Goal: Information Seeking & Learning: Learn about a topic

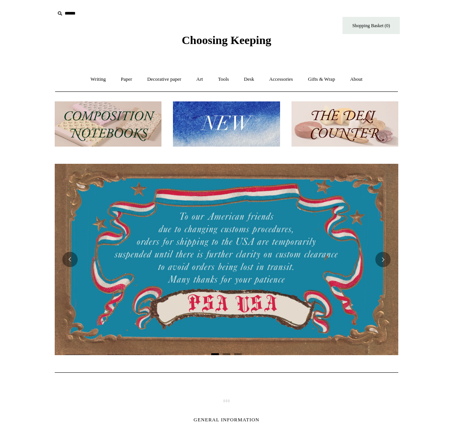
click at [84, 14] on input "text" at bounding box center [102, 14] width 94 height 14
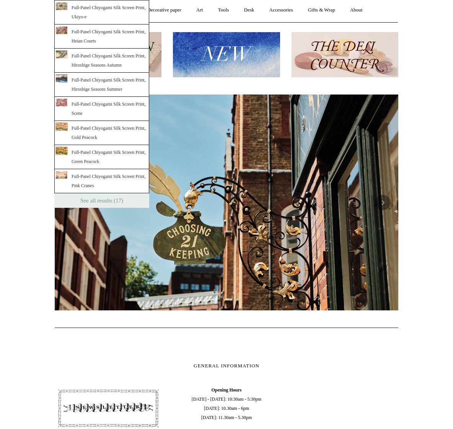
scroll to position [72, 0]
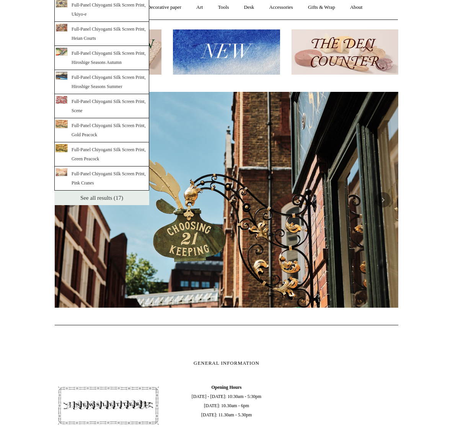
type input "********"
click at [120, 199] on link "See all results (17)" at bounding box center [101, 198] width 95 height 15
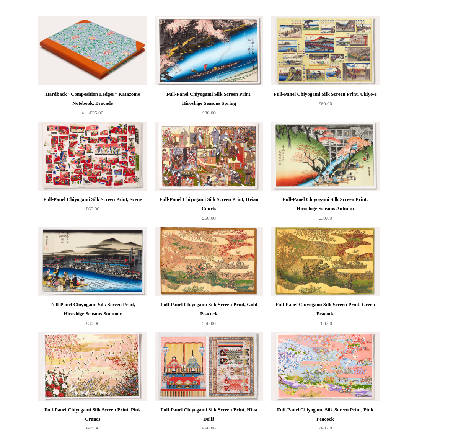
scroll to position [60, 0]
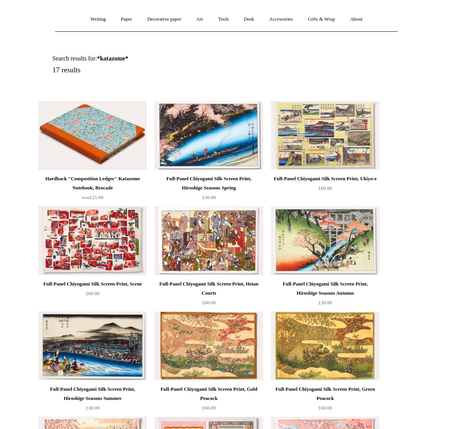
click at [420, 174] on html "Menu Choosing Keeping * Shipping Information Shopping Basket (0) * ⤺ + +" at bounding box center [226, 398] width 453 height 916
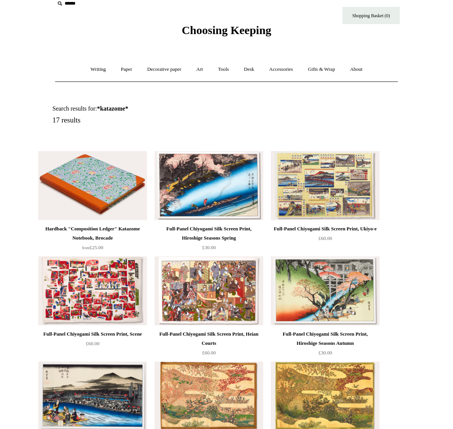
scroll to position [0, 0]
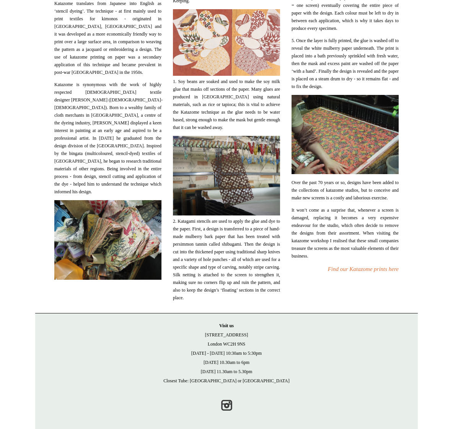
scroll to position [200, 0]
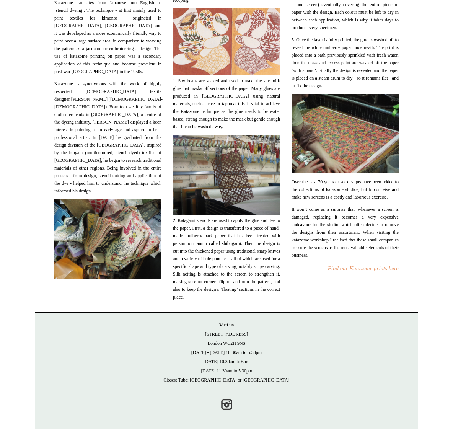
click at [339, 271] on link "Find our Katazome prints here" at bounding box center [363, 268] width 71 height 6
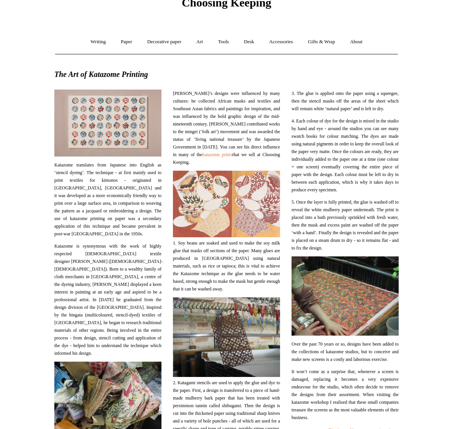
scroll to position [0, 0]
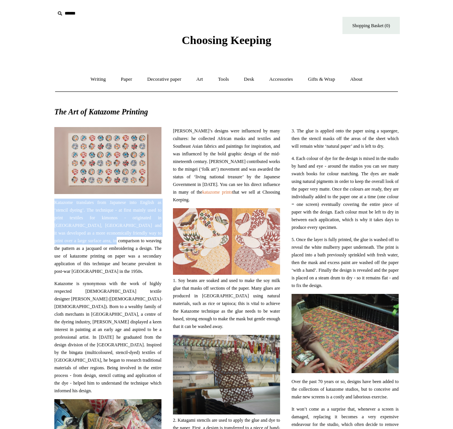
drag, startPoint x: 50, startPoint y: 201, endPoint x: 101, endPoint y: 238, distance: 63.8
click at [101, 238] on div "Katazome translates from Japanese into English as ‘stencil dyeing’. The techniq…" at bounding box center [108, 313] width 119 height 385
click at [42, 233] on div "The Art of Katazome Printing Katazome translates from Japanese into English as …" at bounding box center [226, 304] width 383 height 404
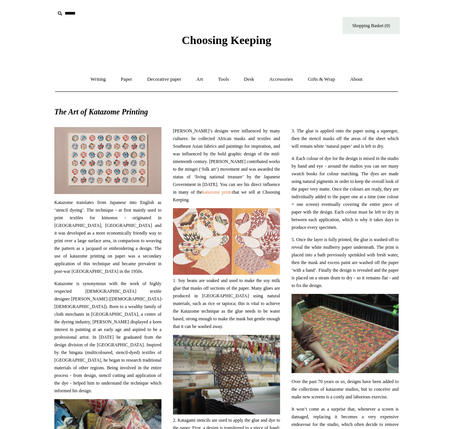
click at [108, 240] on span "Katazome translates from Japanese into English as ‘stencil dyeing’. The techniq…" at bounding box center [107, 237] width 107 height 77
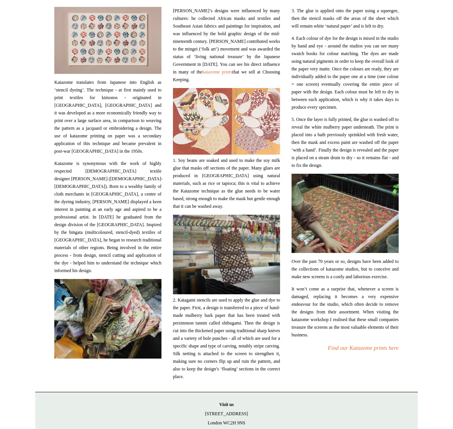
scroll to position [112, 0]
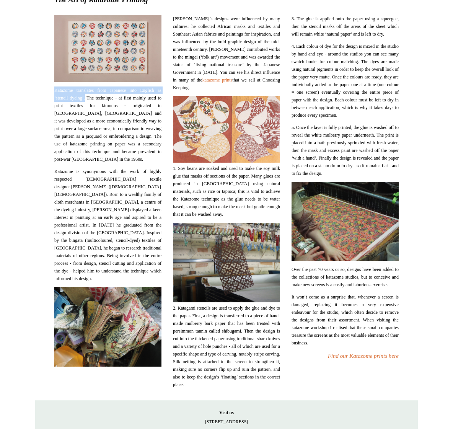
drag, startPoint x: 52, startPoint y: 90, endPoint x: 86, endPoint y: 99, distance: 35.3
click at [86, 99] on div "Katazome translates from Japanese into English as ‘stencil dyeing’. The techniq…" at bounding box center [108, 201] width 119 height 385
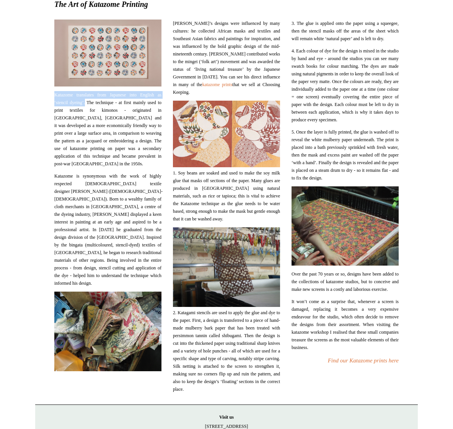
scroll to position [110, 0]
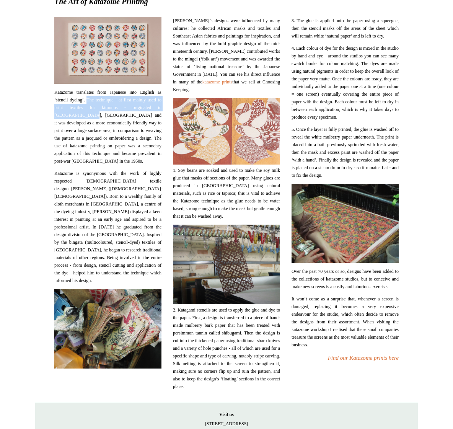
drag, startPoint x: 88, startPoint y: 100, endPoint x: 70, endPoint y: 116, distance: 24.4
click at [70, 116] on span "Katazome translates from Japanese into English as ‘stencil dyeing’. The techniq…" at bounding box center [107, 126] width 107 height 77
copy span "The technique - at first mainly used to print textiles for kimonos - originated…"
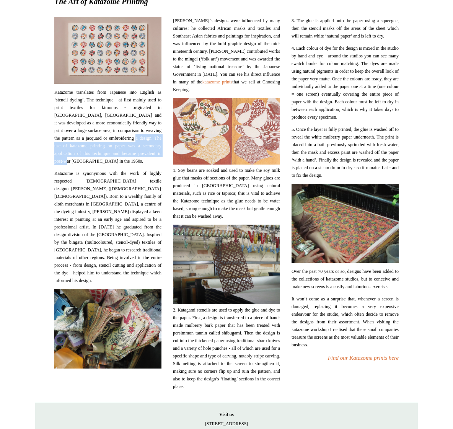
drag, startPoint x: 124, startPoint y: 138, endPoint x: 147, endPoint y: 161, distance: 32.5
click at [147, 161] on span "Katazome translates from Japanese into English as ‘stencil dyeing’. The techniq…" at bounding box center [107, 126] width 107 height 77
copy span "katazome printing on paper was a secondary application of this technique and be…"
click at [401, 140] on div "3. The glue is applied onto the paper using a squeegee, then the stencil masks …" at bounding box center [345, 203] width 119 height 385
click at [105, 159] on span "Katazome translates from Japanese into English as ‘stencil dyeing’. The techniq…" at bounding box center [107, 126] width 107 height 77
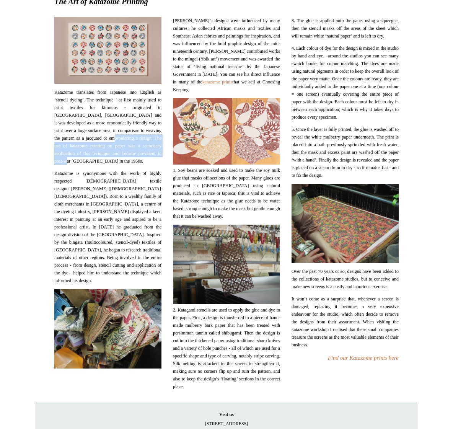
drag, startPoint x: 103, startPoint y: 138, endPoint x: 122, endPoint y: 164, distance: 32.0
click at [122, 164] on span "Katazome translates from Japanese into English as ‘stencil dyeing’. The techniq…" at bounding box center [107, 126] width 107 height 77
